Goal: Information Seeking & Learning: Find specific fact

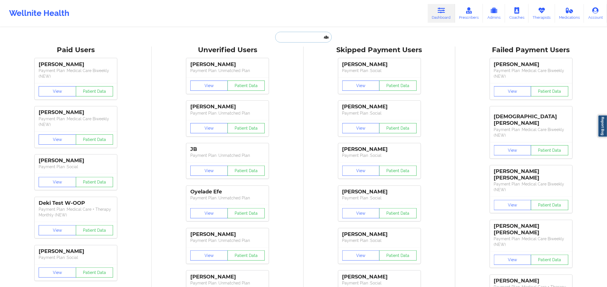
click at [281, 33] on input "text" at bounding box center [303, 37] width 56 height 11
paste input "[PERSON_NAME]"
type input "[PERSON_NAME]"
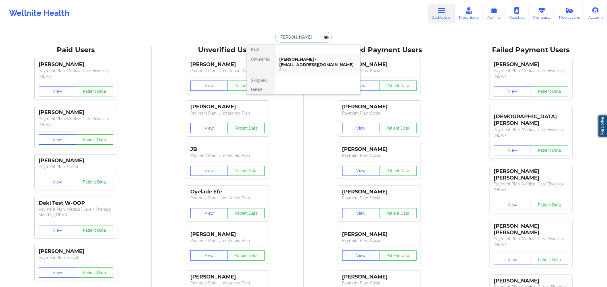
click at [287, 67] on div "Social" at bounding box center [317, 69] width 76 height 5
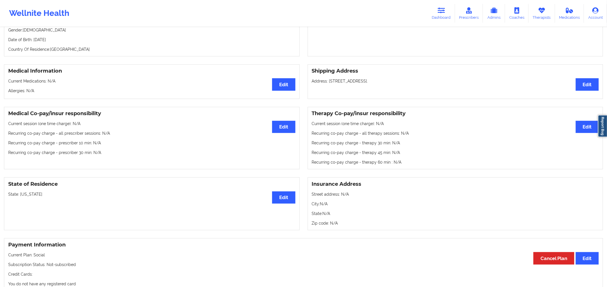
scroll to position [92, 0]
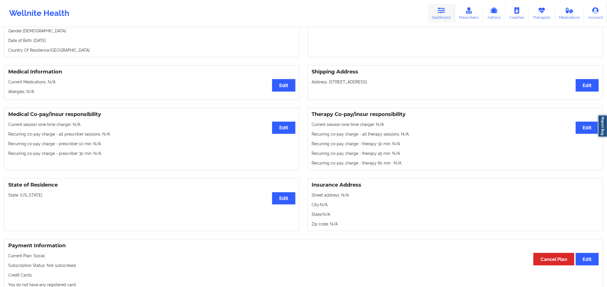
click at [441, 11] on icon at bounding box center [441, 10] width 7 height 6
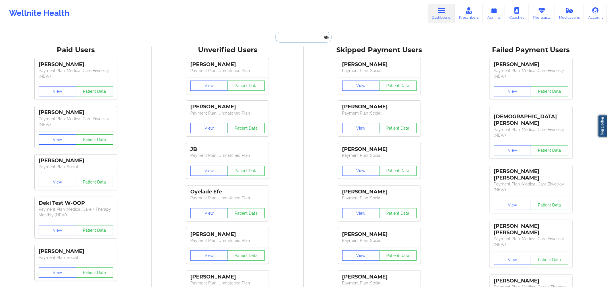
click at [301, 38] on input "text" at bounding box center [303, 37] width 56 height 11
paste input "[PERSON_NAME]"
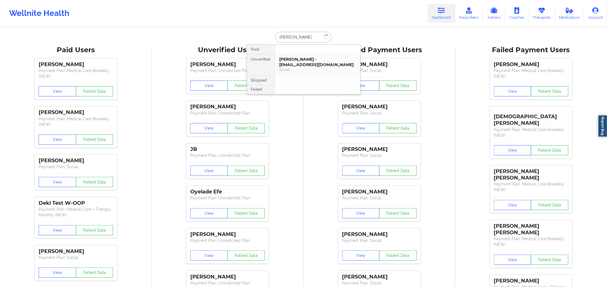
type input "[PERSON_NAME]"
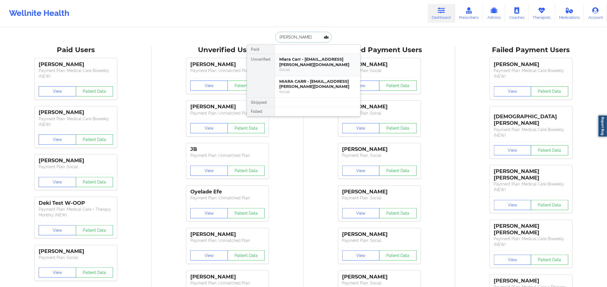
click at [289, 67] on div "Social" at bounding box center [317, 69] width 76 height 5
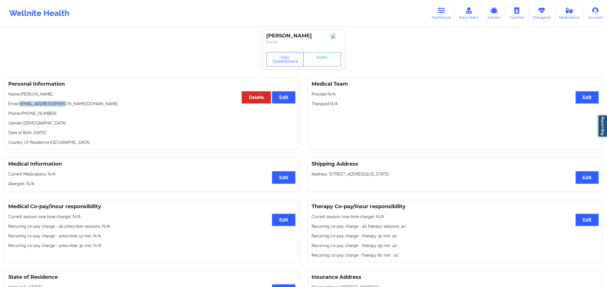
copy p "[EMAIL_ADDRESS][PERSON_NAME][DOMAIN_NAME]"
drag, startPoint x: 64, startPoint y: 104, endPoint x: 20, endPoint y: 104, distance: 43.5
click at [20, 104] on p "Email: [EMAIL_ADDRESS][PERSON_NAME][DOMAIN_NAME]" at bounding box center [151, 104] width 287 height 6
click at [544, 9] on icon at bounding box center [541, 10] width 7 height 6
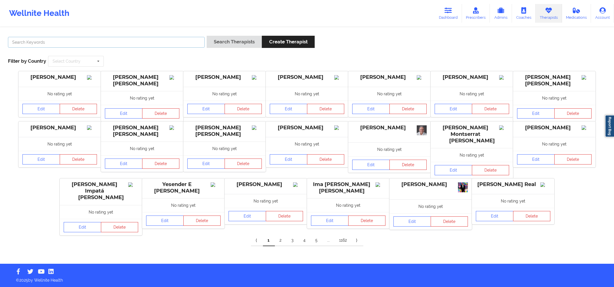
click at [189, 37] on input "text" at bounding box center [106, 42] width 197 height 11
paste input "[PERSON_NAME]"
type input "[PERSON_NAME]"
click at [156, 45] on input "[PERSON_NAME]" at bounding box center [106, 42] width 197 height 11
click at [242, 41] on button "Search Therapists" at bounding box center [233, 42] width 55 height 12
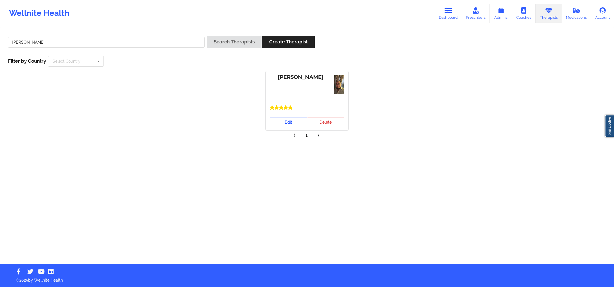
click at [287, 121] on link "Edit" at bounding box center [288, 122] width 37 height 10
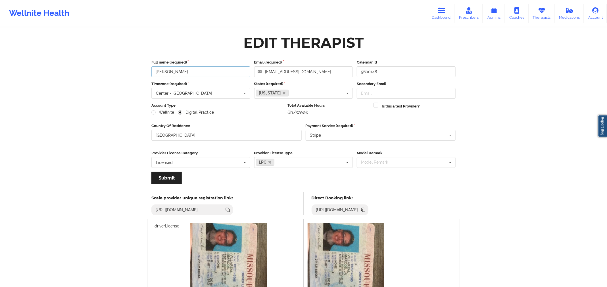
drag, startPoint x: 205, startPoint y: 69, endPoint x: 153, endPoint y: 70, distance: 52.0
click at [153, 70] on input "[PERSON_NAME]" at bounding box center [200, 71] width 99 height 11
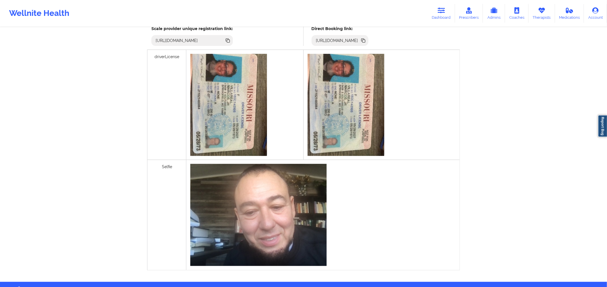
scroll to position [85, 0]
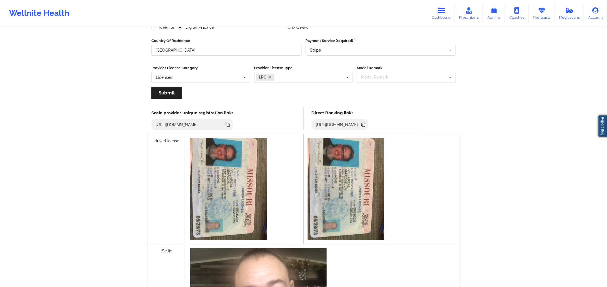
click at [364, 123] on icon at bounding box center [363, 124] width 3 height 3
click at [447, 18] on link "Dashboard" at bounding box center [441, 13] width 27 height 19
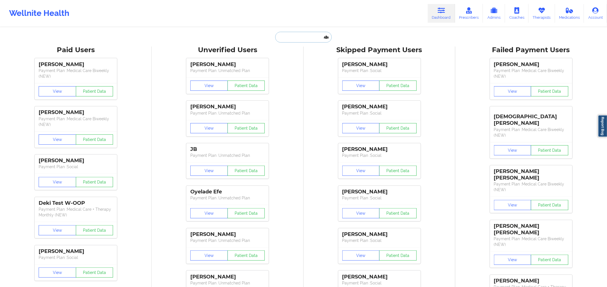
click at [293, 36] on input "text" at bounding box center [303, 37] width 56 height 11
paste input "[PERSON_NAME]"
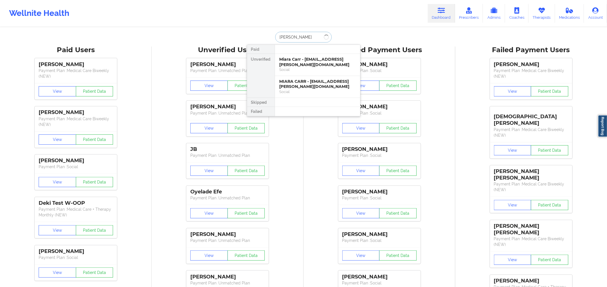
type input "[PERSON_NAME]"
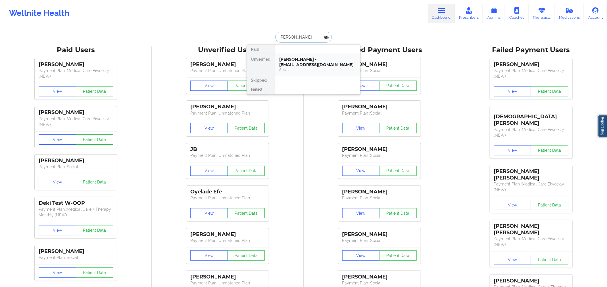
click at [310, 62] on div "[PERSON_NAME] - [EMAIL_ADDRESS][DOMAIN_NAME]" at bounding box center [317, 62] width 76 height 11
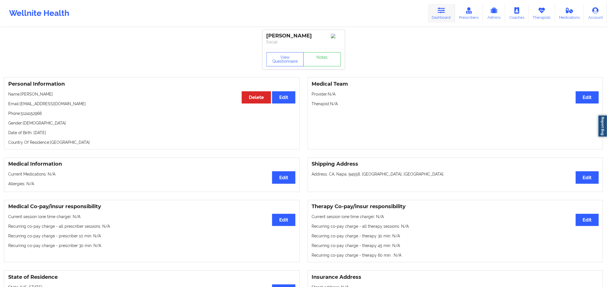
click at [436, 14] on link "Dashboard" at bounding box center [441, 13] width 27 height 19
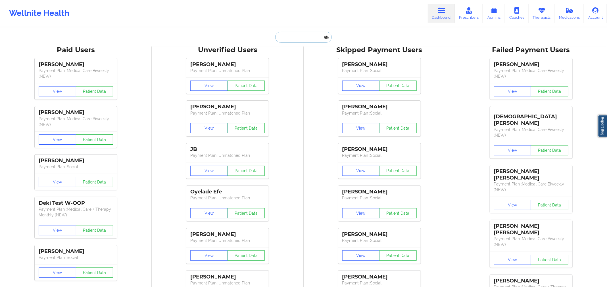
click at [314, 41] on input "text" at bounding box center [303, 37] width 56 height 11
paste input "[PERSON_NAME]"
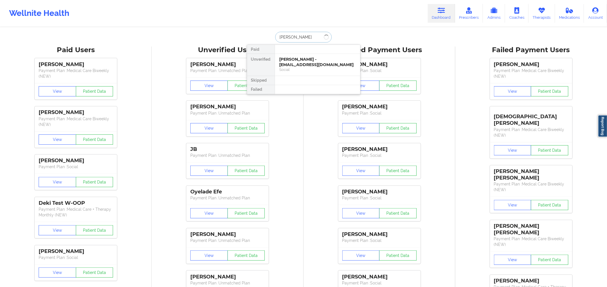
type input "[PERSON_NAME]"
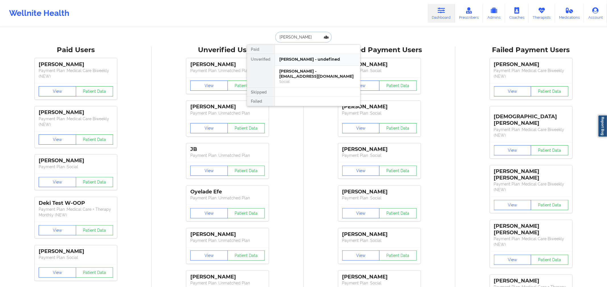
click at [315, 56] on div "[PERSON_NAME] - undefined" at bounding box center [317, 60] width 85 height 12
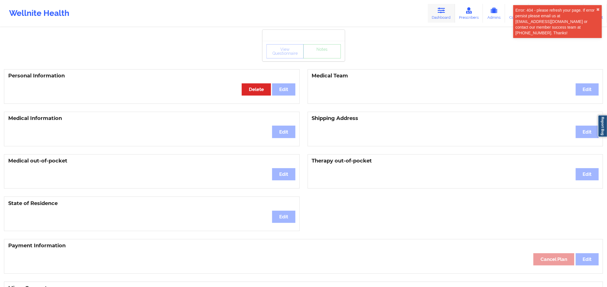
click at [449, 17] on link "Dashboard" at bounding box center [441, 13] width 27 height 19
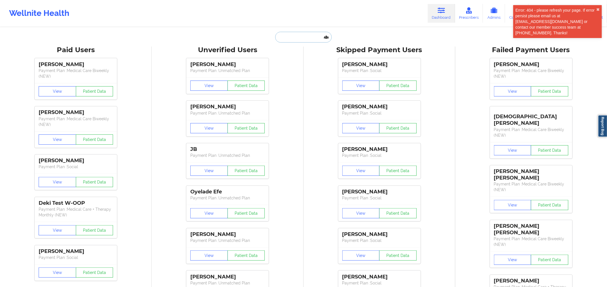
click at [309, 41] on input "text" at bounding box center [303, 37] width 56 height 11
paste input "[PERSON_NAME]"
type input "[PERSON_NAME]"
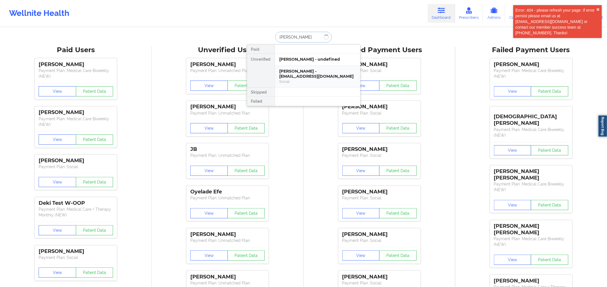
click at [312, 73] on div "[PERSON_NAME] - [EMAIL_ADDRESS][DOMAIN_NAME]" at bounding box center [317, 74] width 76 height 11
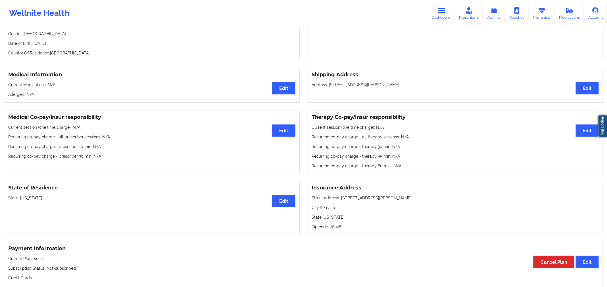
scroll to position [85, 0]
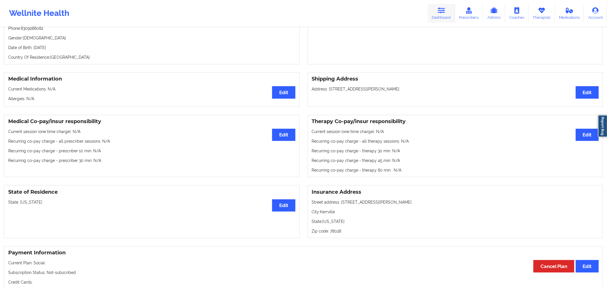
click at [445, 9] on icon at bounding box center [441, 10] width 7 height 6
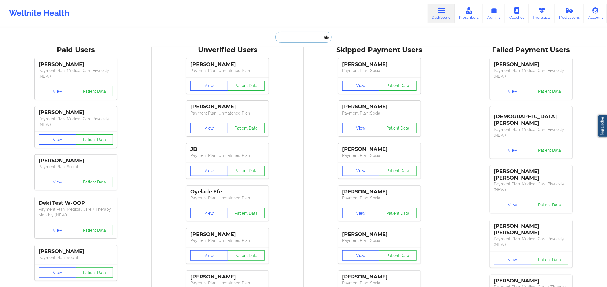
click at [299, 36] on input "text" at bounding box center [303, 37] width 56 height 11
paste input "[PERSON_NAME]"
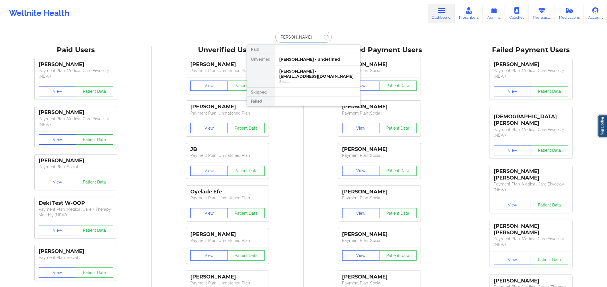
type input "[PERSON_NAME]"
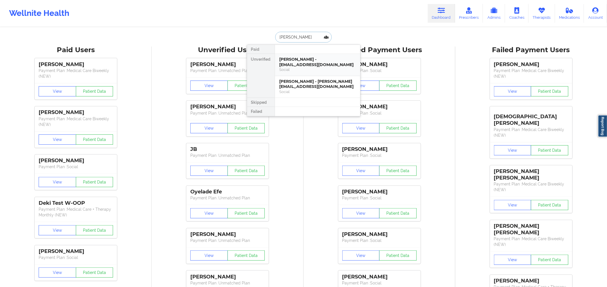
click at [337, 59] on div "[PERSON_NAME] - [EMAIL_ADDRESS][DOMAIN_NAME]" at bounding box center [317, 62] width 76 height 11
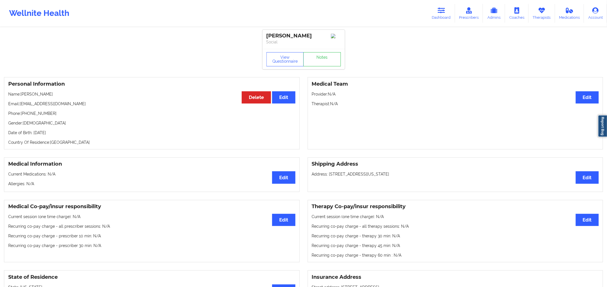
click at [91, 105] on p "Email: [EMAIL_ADDRESS][DOMAIN_NAME]" at bounding box center [151, 104] width 287 height 6
drag, startPoint x: 100, startPoint y: 102, endPoint x: 19, endPoint y: 107, distance: 81.4
click at [19, 107] on div "Personal Information Edit Delete Name: [PERSON_NAME] Email: [EMAIL_ADDRESS][DOM…" at bounding box center [152, 113] width 296 height 72
copy p "[EMAIL_ADDRESS][DOMAIN_NAME]"
drag, startPoint x: 325, startPoint y: 35, endPoint x: 265, endPoint y: 38, distance: 59.7
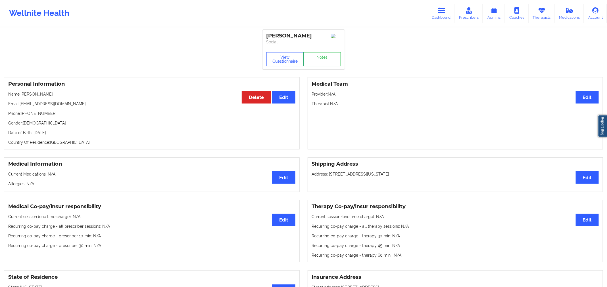
click at [265, 38] on div "[PERSON_NAME] Social" at bounding box center [303, 39] width 82 height 19
copy div "[PERSON_NAME]"
drag, startPoint x: 94, startPoint y: 105, endPoint x: 21, endPoint y: 105, distance: 73.0
click at [20, 106] on p "Email: [EMAIL_ADDRESS][DOMAIN_NAME]" at bounding box center [151, 104] width 287 height 6
drag, startPoint x: 321, startPoint y: 37, endPoint x: 291, endPoint y: 37, distance: 30.7
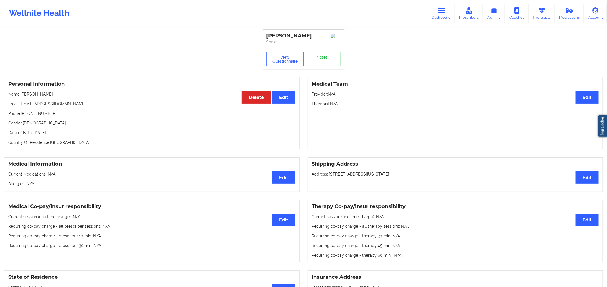
click at [319, 37] on div "[PERSON_NAME]" at bounding box center [303, 36] width 74 height 7
drag, startPoint x: 291, startPoint y: 37, endPoint x: 264, endPoint y: 35, distance: 26.2
click at [264, 35] on div "[PERSON_NAME] Social" at bounding box center [303, 39] width 82 height 19
copy div "[PERSON_NAME]"
click at [322, 36] on div "[PERSON_NAME]" at bounding box center [303, 36] width 74 height 7
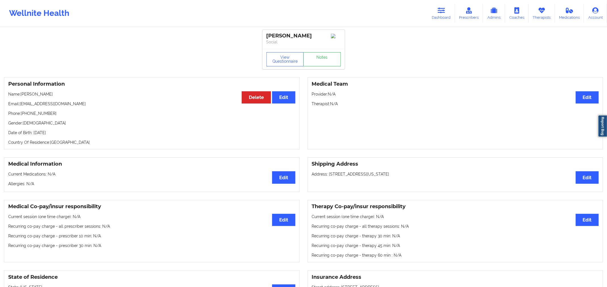
drag, startPoint x: 306, startPoint y: 37, endPoint x: 265, endPoint y: 37, distance: 40.9
click at [265, 37] on div "[PERSON_NAME] Social" at bounding box center [303, 39] width 82 height 19
copy div "[PERSON_NAME]"
drag, startPoint x: 109, startPoint y: 108, endPoint x: 22, endPoint y: 103, distance: 86.8
click at [22, 103] on p "Email: [EMAIL_ADDRESS][DOMAIN_NAME]" at bounding box center [151, 104] width 287 height 6
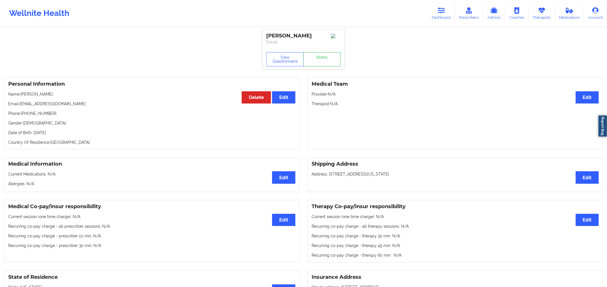
copy p "[EMAIL_ADDRESS][DOMAIN_NAME]"
drag, startPoint x: 20, startPoint y: 104, endPoint x: 89, endPoint y: 105, distance: 68.2
click at [89, 105] on p "Email: [EMAIL_ADDRESS][DOMAIN_NAME]" at bounding box center [151, 104] width 287 height 6
copy p "[EMAIL_ADDRESS][DOMAIN_NAME]"
click at [442, 9] on icon at bounding box center [441, 10] width 7 height 6
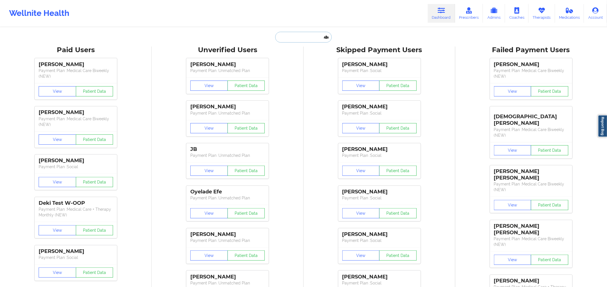
click at [306, 33] on input "text" at bounding box center [303, 37] width 56 height 11
paste input "[PERSON_NAME]"
type input "[PERSON_NAME]"
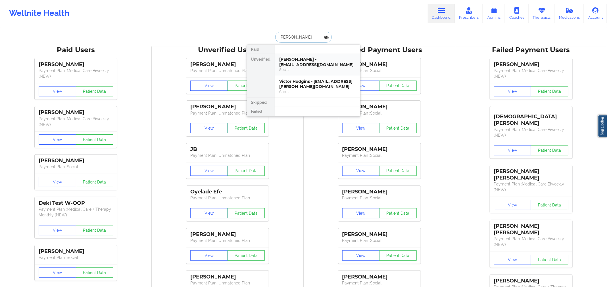
click at [309, 74] on div "[PERSON_NAME] - [EMAIL_ADDRESS][DOMAIN_NAME] Social" at bounding box center [317, 65] width 85 height 22
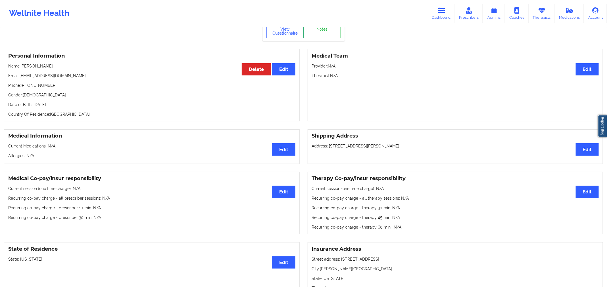
scroll to position [27, 0]
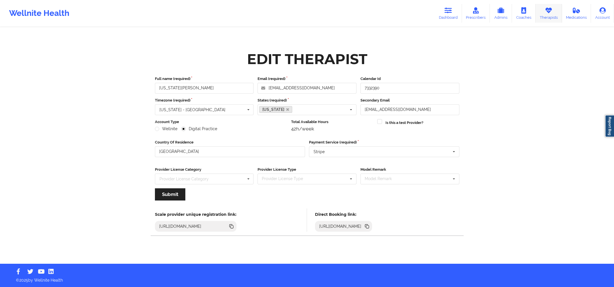
click at [556, 11] on link "Therapists" at bounding box center [548, 13] width 26 height 19
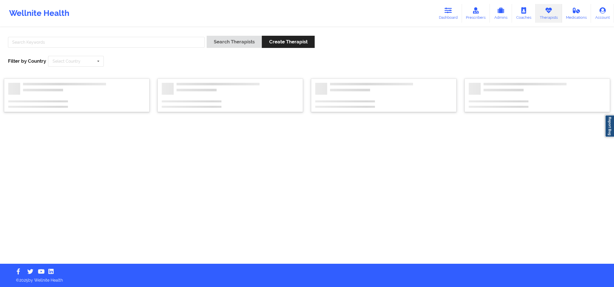
click at [190, 37] on div at bounding box center [106, 44] width 201 height 16
click at [191, 42] on input "text" at bounding box center [106, 42] width 197 height 11
click at [108, 34] on div "Search Therapists Create Therapist Filter by Country Select Country Australia C…" at bounding box center [307, 51] width 606 height 39
click at [114, 38] on input "text" at bounding box center [106, 42] width 197 height 11
paste input "Gloria Sanchez"
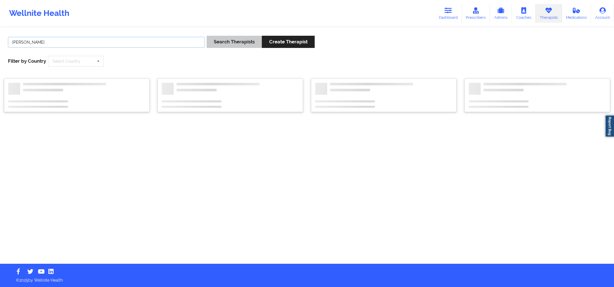
type input "Gloria Sanchez"
click at [249, 39] on button "Search Therapists" at bounding box center [233, 42] width 55 height 12
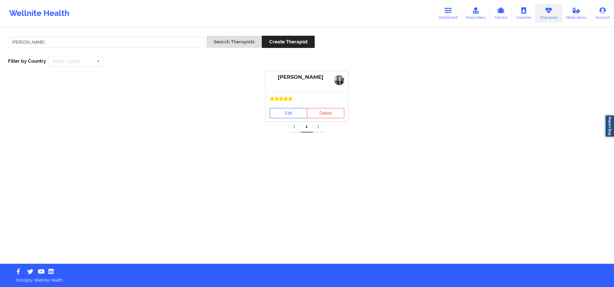
click at [290, 114] on link "Edit" at bounding box center [288, 113] width 37 height 10
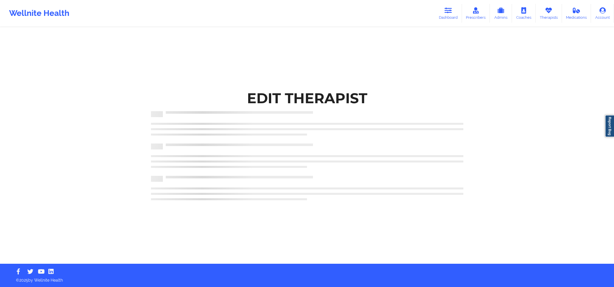
click at [290, 114] on div at bounding box center [307, 114] width 312 height 6
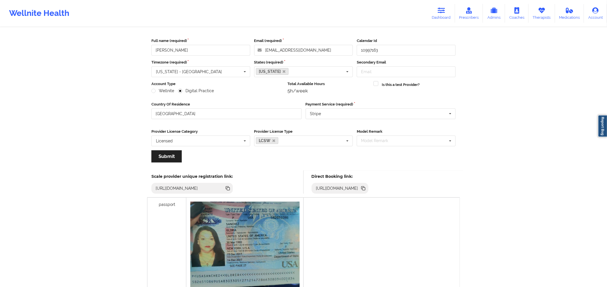
scroll to position [22, 0]
click at [365, 189] on icon at bounding box center [363, 188] width 3 height 3
click at [447, 15] on link "Dashboard" at bounding box center [441, 13] width 27 height 19
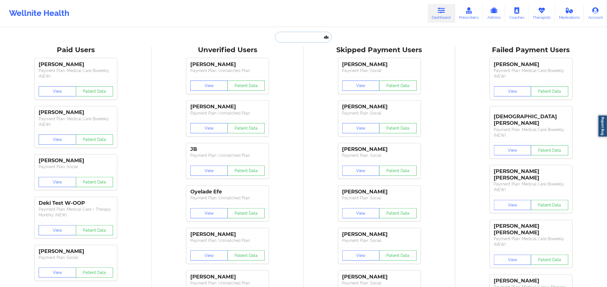
click at [297, 39] on input "text" at bounding box center [303, 37] width 56 height 11
paste input "[PERSON_NAME]"
type input "[PERSON_NAME]"
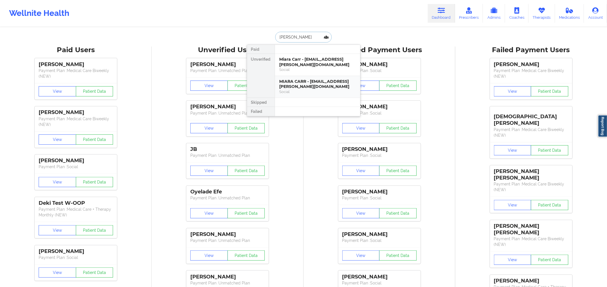
click at [338, 82] on div "MIARA CARR - [EMAIL_ADDRESS][PERSON_NAME][DOMAIN_NAME]" at bounding box center [317, 84] width 76 height 11
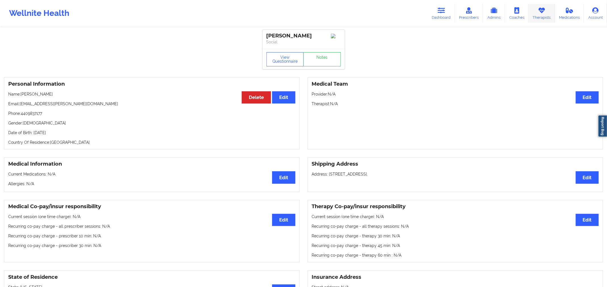
click at [540, 16] on link "Therapists" at bounding box center [542, 13] width 26 height 19
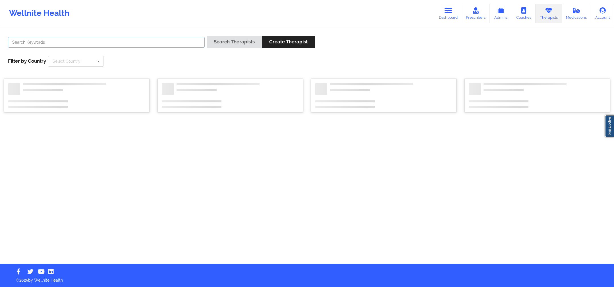
click at [187, 47] on input "text" at bounding box center [106, 42] width 197 height 11
paste input "Sibyl Rogers"
type input "Sibyl Rogers"
click at [233, 36] on button "Search Therapists" at bounding box center [233, 42] width 55 height 12
click at [234, 40] on div "Sibyl Rogers Search Therapists Create Therapist Filter by Country Select Countr…" at bounding box center [307, 146] width 614 height 236
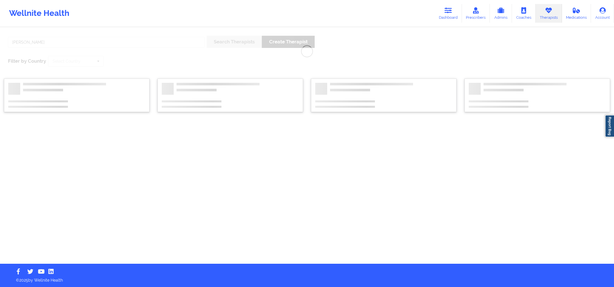
drag, startPoint x: 234, startPoint y: 40, endPoint x: 239, endPoint y: 46, distance: 7.5
click at [229, 39] on div "Sibyl Rogers Search Therapists Create Therapist Filter by Country Select Countr…" at bounding box center [307, 146] width 614 height 236
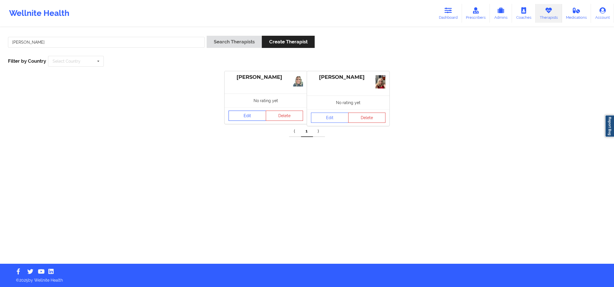
click at [251, 111] on link "Edit" at bounding box center [246, 116] width 37 height 10
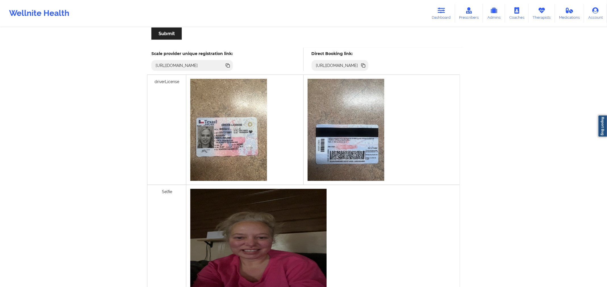
scroll to position [187, 0]
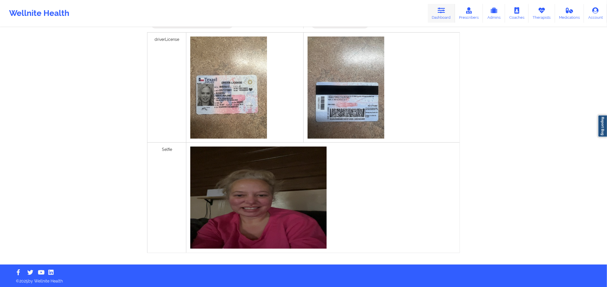
click at [438, 14] on link "Dashboard" at bounding box center [441, 13] width 27 height 19
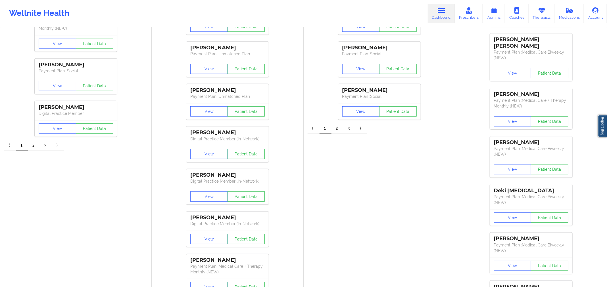
click at [442, 11] on icon at bounding box center [441, 10] width 7 height 6
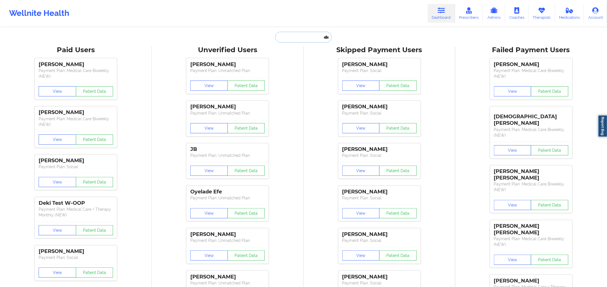
click at [300, 33] on input "text" at bounding box center [303, 37] width 56 height 11
paste input "[PERSON_NAME]"
type input "[PERSON_NAME]"
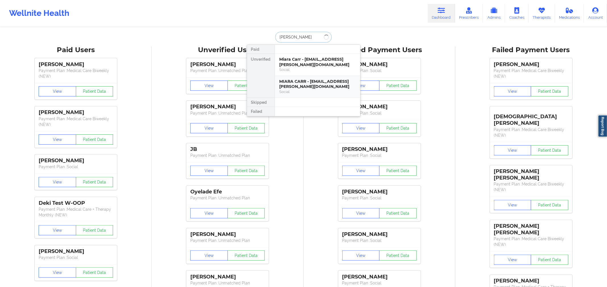
click at [305, 79] on div "MIARA CARR - [EMAIL_ADDRESS][PERSON_NAME][DOMAIN_NAME]" at bounding box center [317, 84] width 76 height 11
click at [440, 9] on icon at bounding box center [441, 10] width 7 height 6
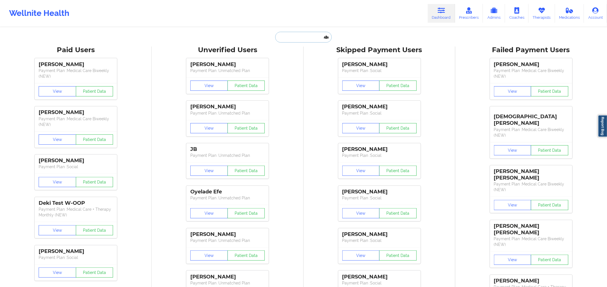
drag, startPoint x: 315, startPoint y: 43, endPoint x: 313, endPoint y: 41, distance: 3.0
paste input "[PERSON_NAME]"
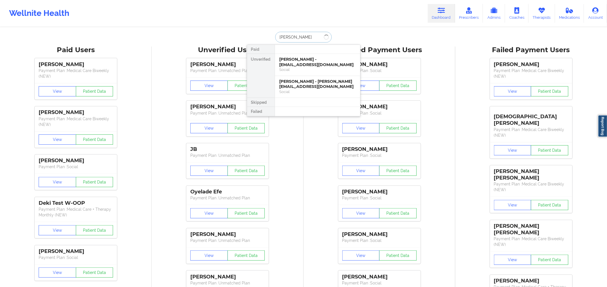
type input "[PERSON_NAME]"
drag, startPoint x: 301, startPoint y: 80, endPoint x: 430, endPoint y: 14, distance: 145.2
click at [301, 80] on div "[PERSON_NAME] - [PERSON_NAME][EMAIL_ADDRESS][DOMAIN_NAME]" at bounding box center [317, 84] width 76 height 11
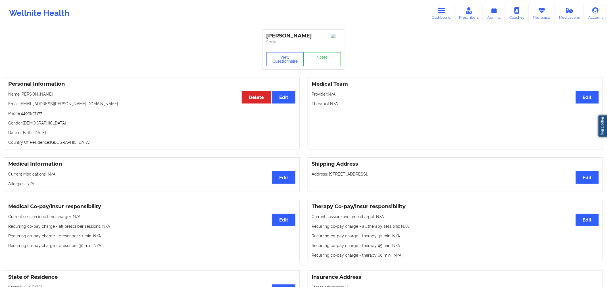
drag, startPoint x: 443, startPoint y: 12, endPoint x: 349, endPoint y: 17, distance: 94.4
click at [443, 13] on icon at bounding box center [441, 10] width 7 height 6
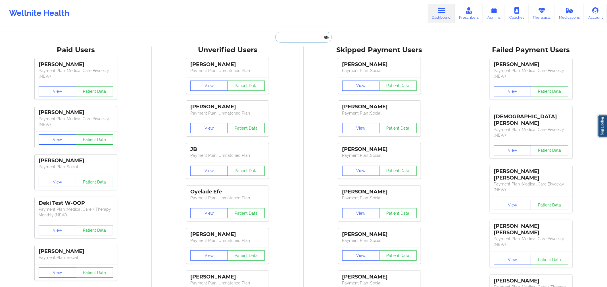
click at [297, 37] on input "text" at bounding box center [303, 37] width 56 height 11
paste input "[PERSON_NAME]"
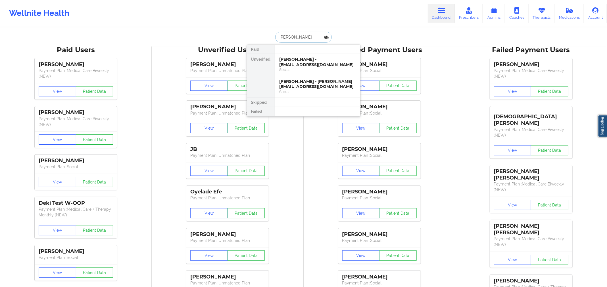
type input "[PERSON_NAME]"
click at [326, 88] on div "[PERSON_NAME] - [PERSON_NAME][EMAIL_ADDRESS][DOMAIN_NAME]" at bounding box center [317, 84] width 76 height 11
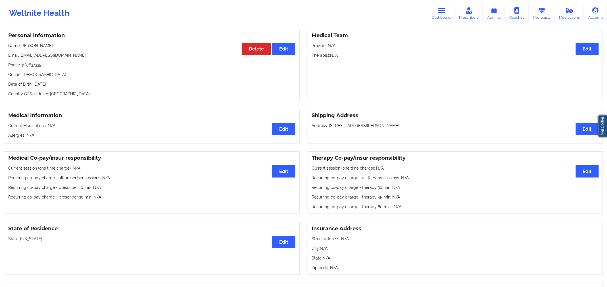
scroll to position [50, 0]
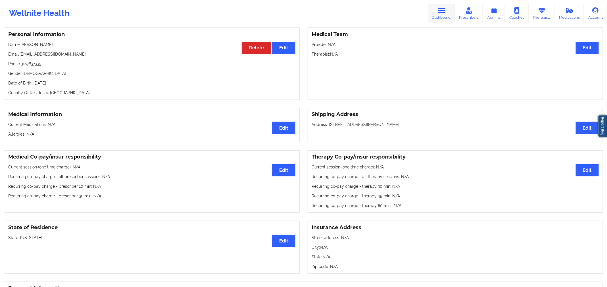
click at [437, 8] on link "Dashboard" at bounding box center [441, 13] width 27 height 19
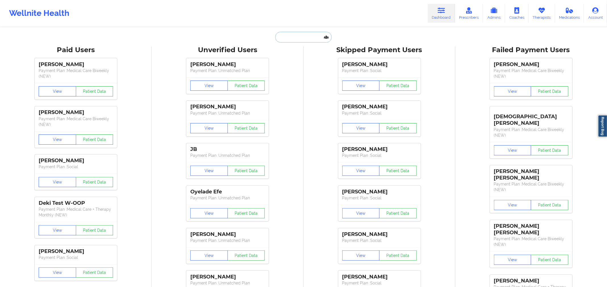
click at [297, 37] on input "text" at bounding box center [303, 37] width 56 height 11
paste input "[PERSON_NAME]"
type input "[PERSON_NAME]"
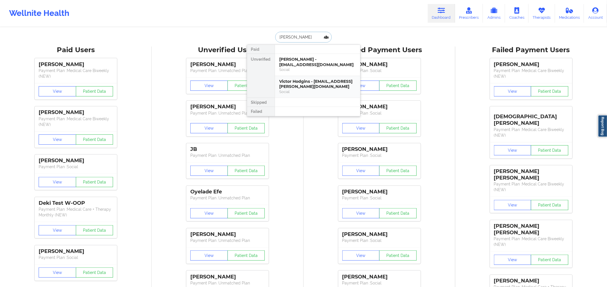
click at [301, 85] on div "Victor Hodgins - [EMAIL_ADDRESS][PERSON_NAME][DOMAIN_NAME]" at bounding box center [317, 84] width 76 height 11
